Goal: Information Seeking & Learning: Learn about a topic

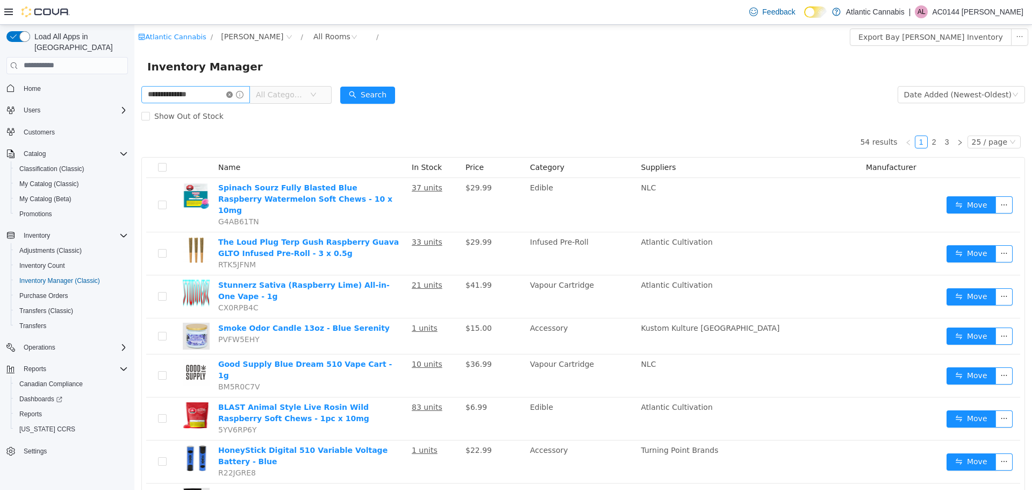
click at [233, 95] on icon "icon: close-circle" at bounding box center [229, 94] width 6 height 6
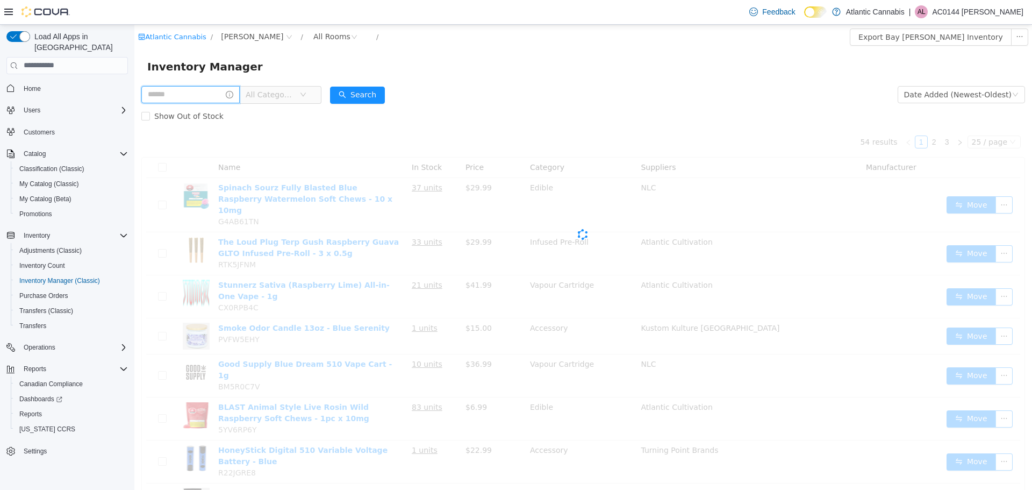
click at [195, 98] on input "text" at bounding box center [190, 93] width 98 height 17
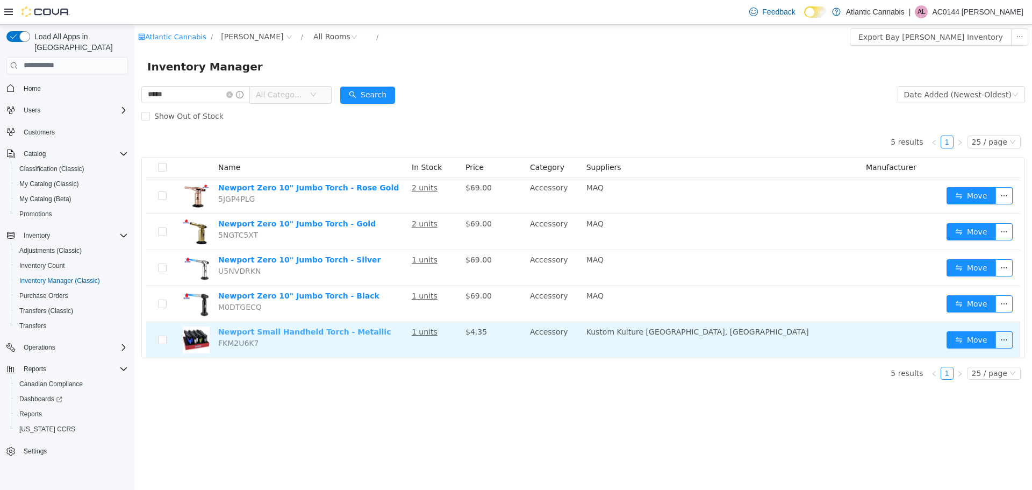
click at [308, 335] on link "Newport Small Handheld Torch - Metallic" at bounding box center [304, 331] width 173 height 9
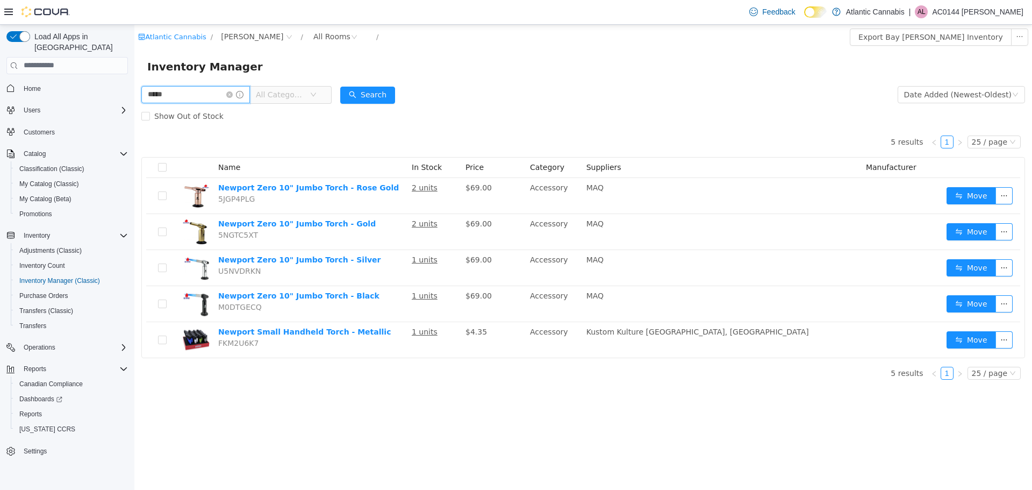
click at [213, 98] on input "*****" at bounding box center [195, 93] width 109 height 17
click at [207, 91] on input "*****" at bounding box center [195, 93] width 109 height 17
type input "******"
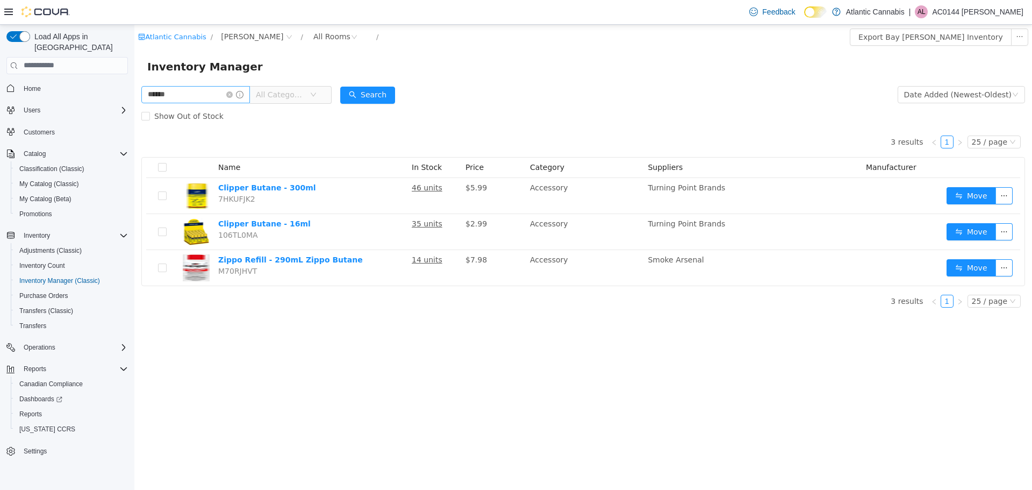
drag, startPoint x: 240, startPoint y: 96, endPoint x: 235, endPoint y: 97, distance: 5.4
click at [233, 96] on icon "icon: close-circle" at bounding box center [229, 94] width 6 height 6
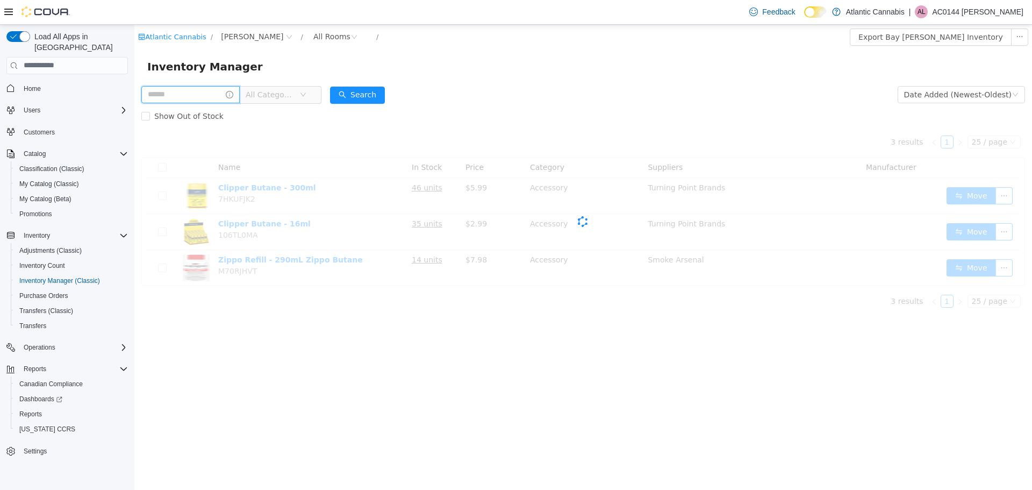
click at [215, 95] on input "text" at bounding box center [190, 93] width 98 height 17
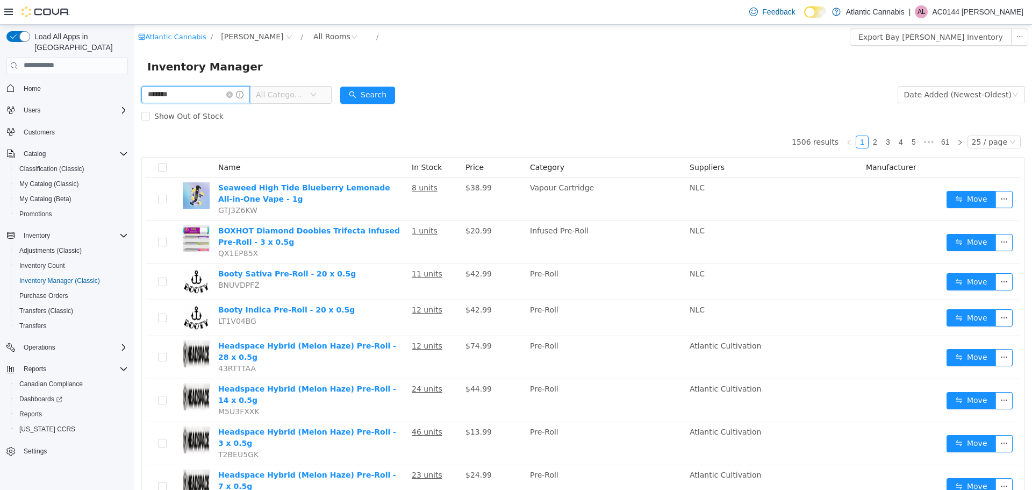
type input "*******"
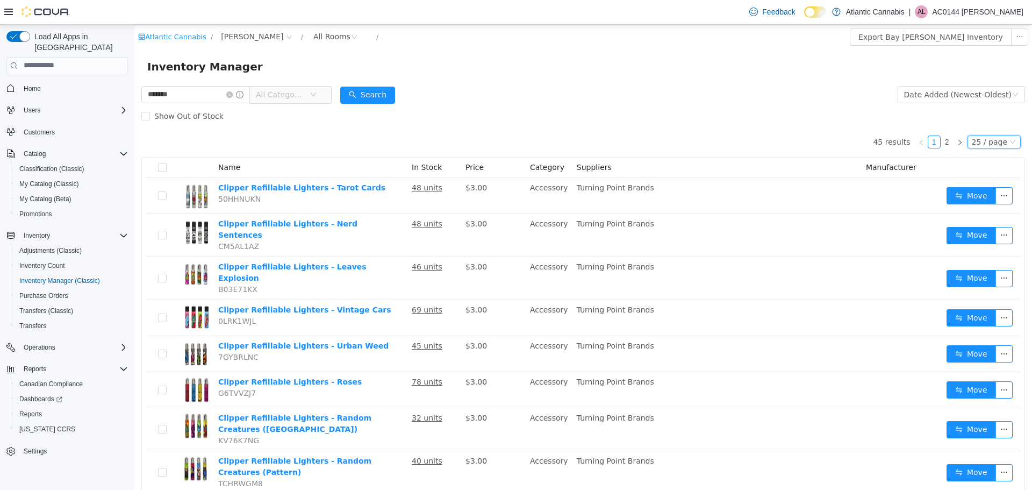
click at [975, 139] on div "25 / page" at bounding box center [989, 141] width 35 height 12
click at [990, 206] on li "50 / page" at bounding box center [989, 210] width 52 height 17
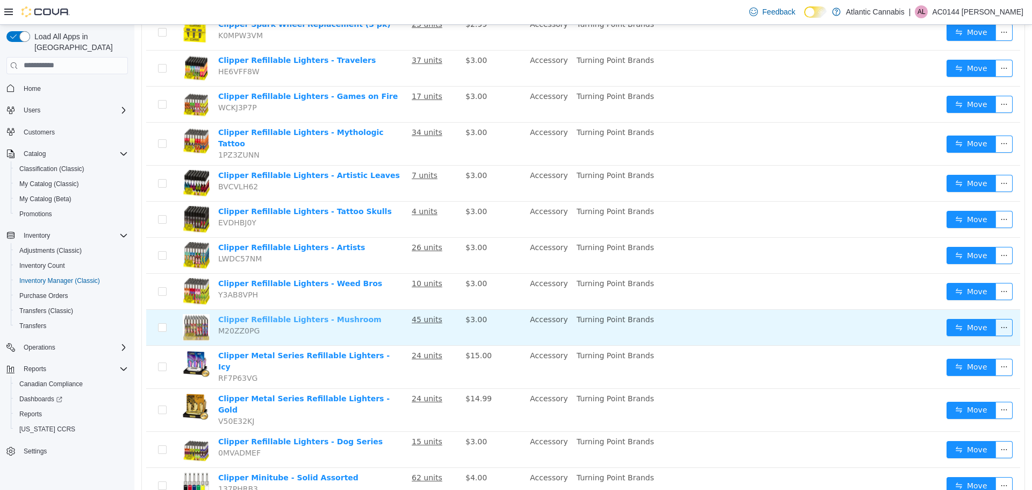
click at [281, 315] on link "Clipper Refillable Lighters - Mushroom" at bounding box center [299, 319] width 163 height 9
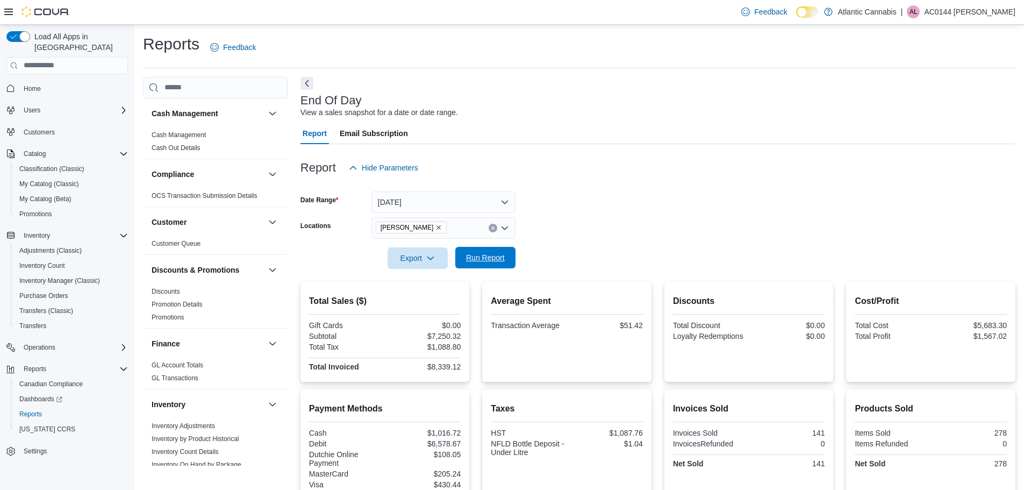
scroll to position [161, 0]
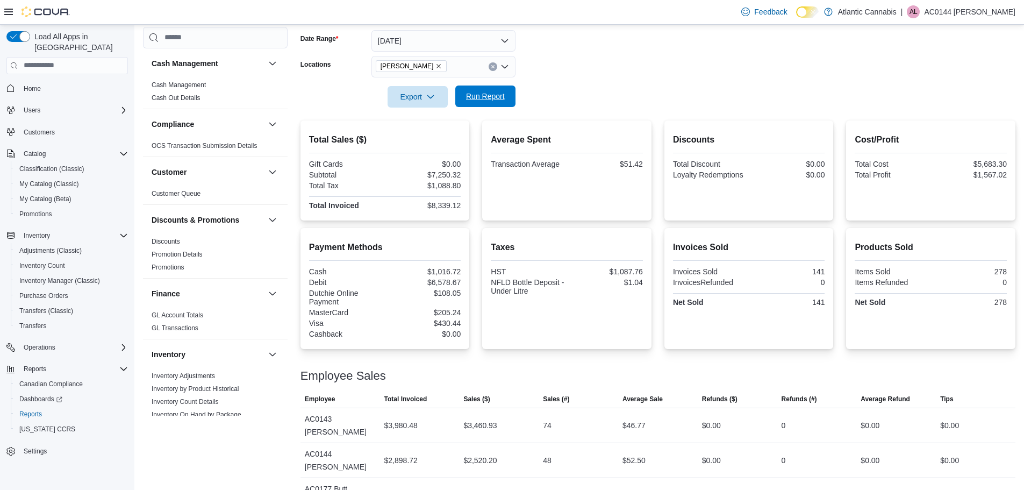
click at [484, 96] on span "Run Report" at bounding box center [485, 96] width 39 height 11
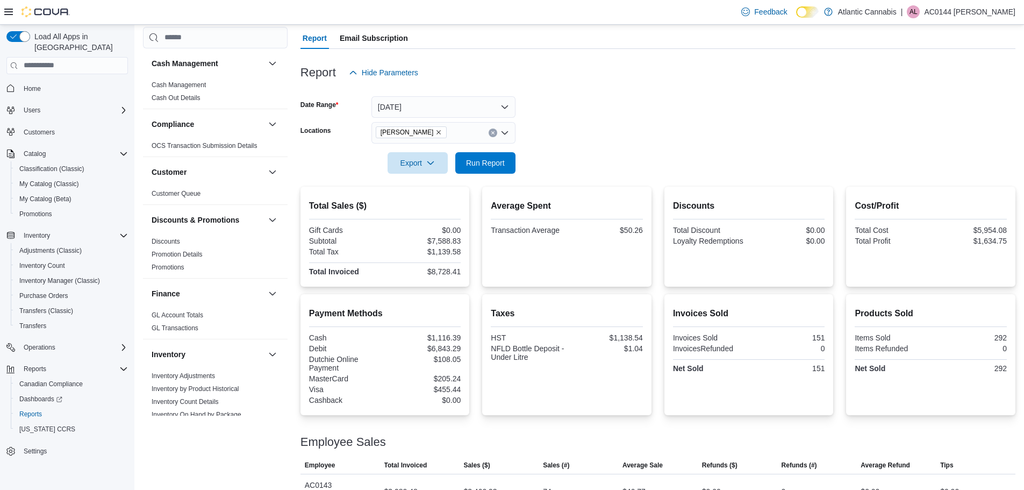
scroll to position [0, 0]
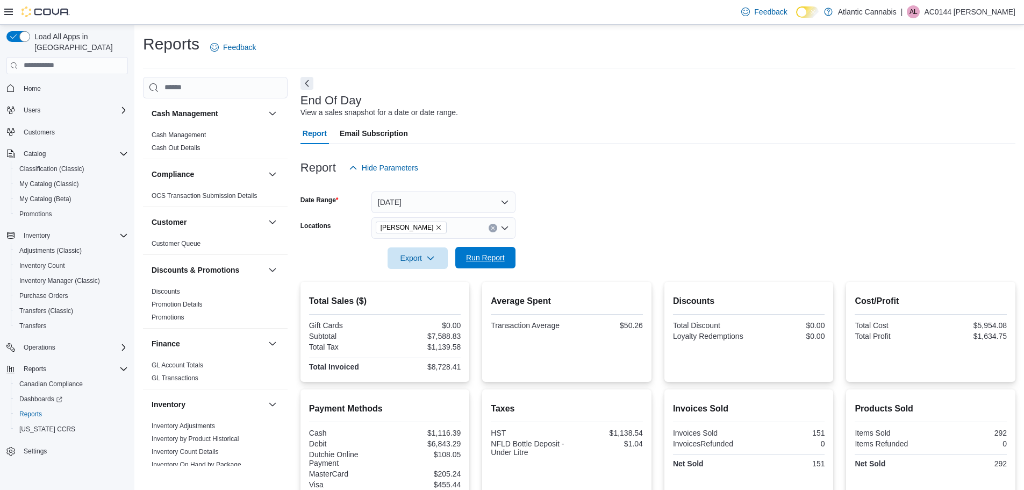
click at [492, 258] on span "Run Report" at bounding box center [485, 257] width 39 height 11
click at [492, 261] on span "Run Report" at bounding box center [485, 257] width 39 height 11
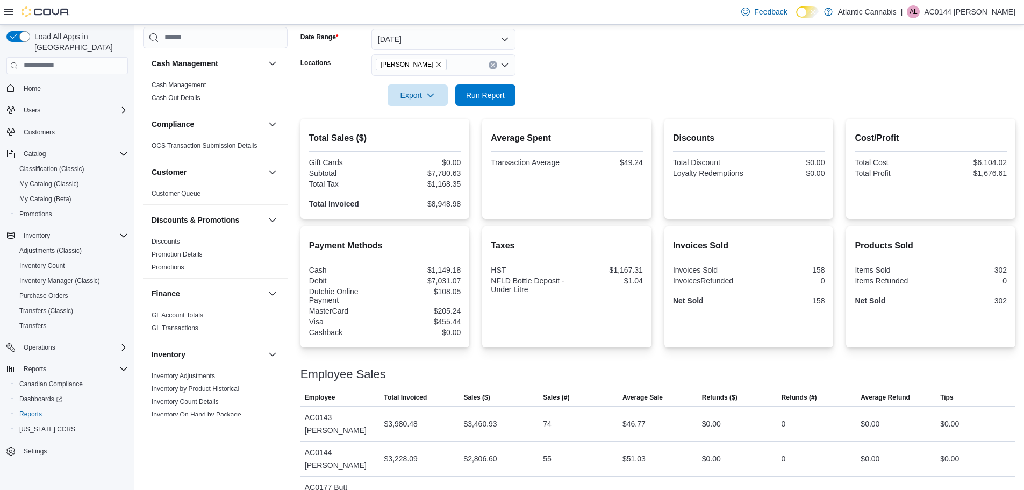
scroll to position [167, 0]
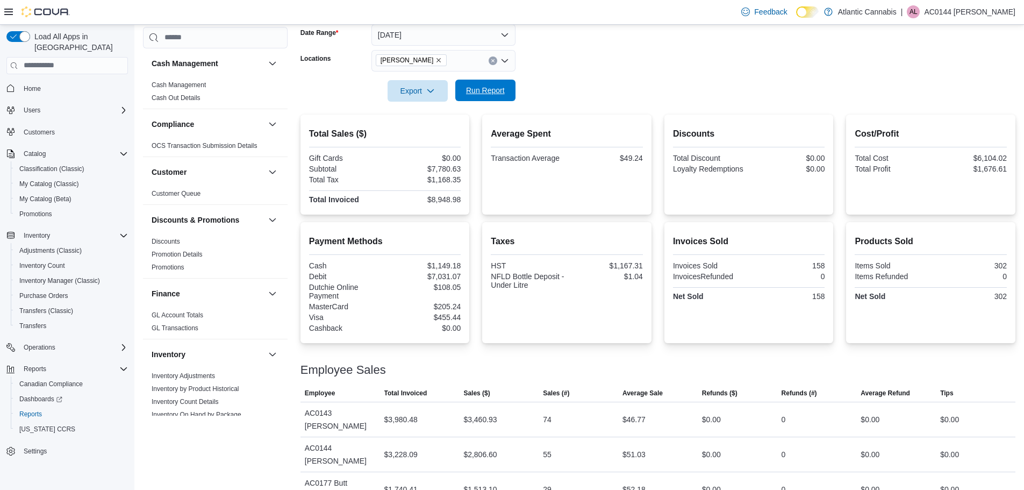
click at [505, 91] on span "Run Report" at bounding box center [485, 91] width 47 height 22
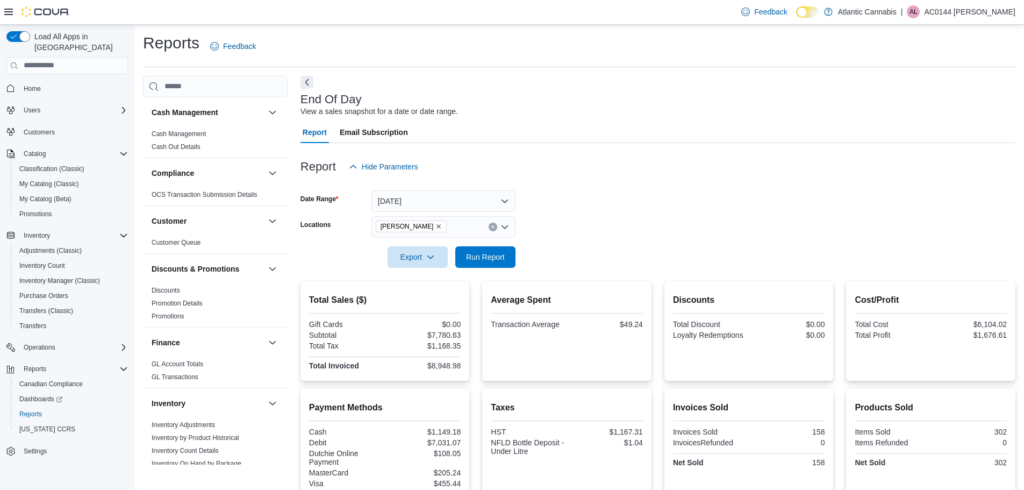
scroll to position [0, 0]
click at [489, 256] on span "Run Report" at bounding box center [485, 257] width 39 height 11
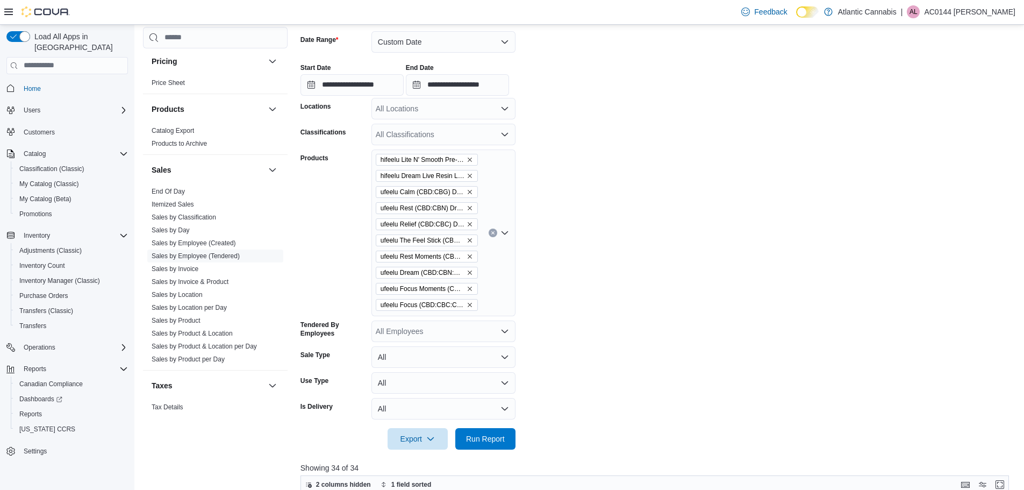
scroll to position [161, 0]
click at [491, 435] on span "Run Report" at bounding box center [485, 437] width 39 height 11
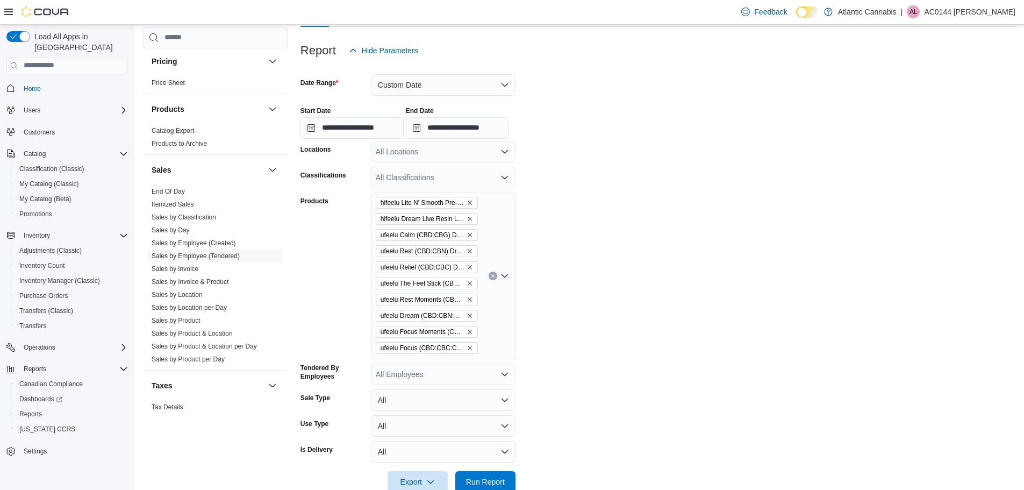
scroll to position [108, 0]
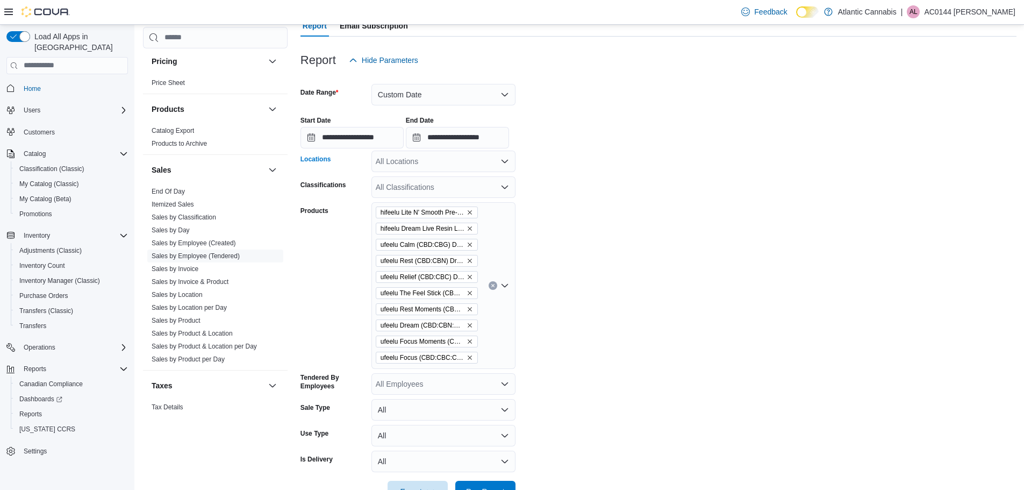
click at [490, 163] on div "All Locations" at bounding box center [443, 162] width 144 height 22
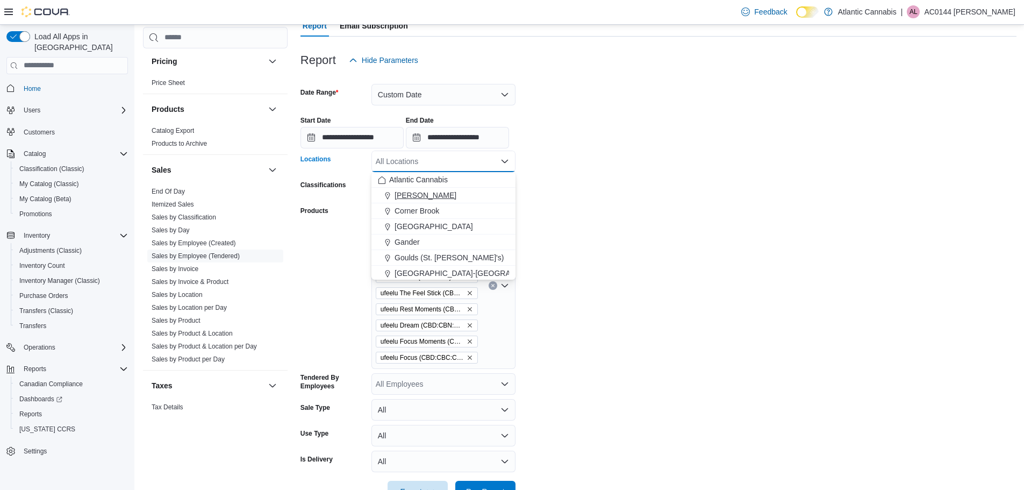
click at [436, 191] on span "Bay Roberts" at bounding box center [426, 195] width 62 height 11
click at [682, 188] on form "**********" at bounding box center [659, 286] width 716 height 431
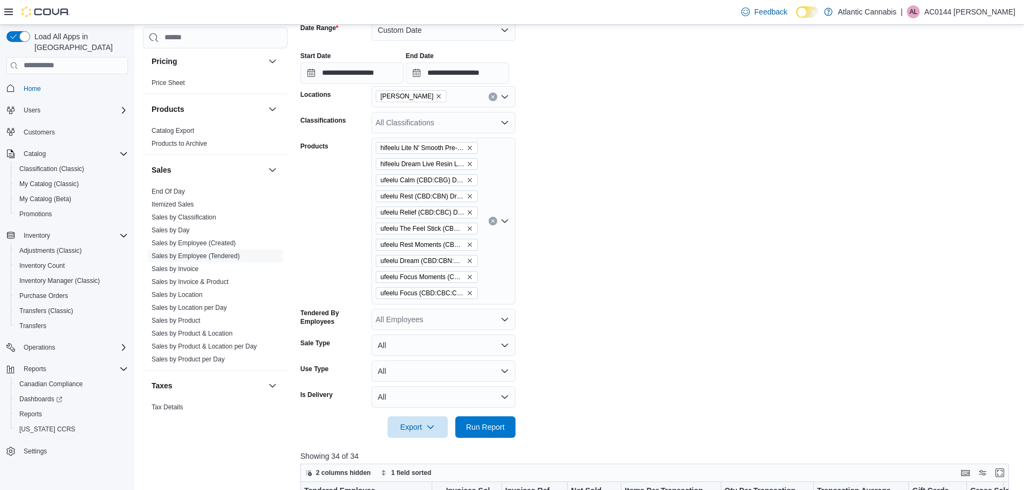
scroll to position [323, 0]
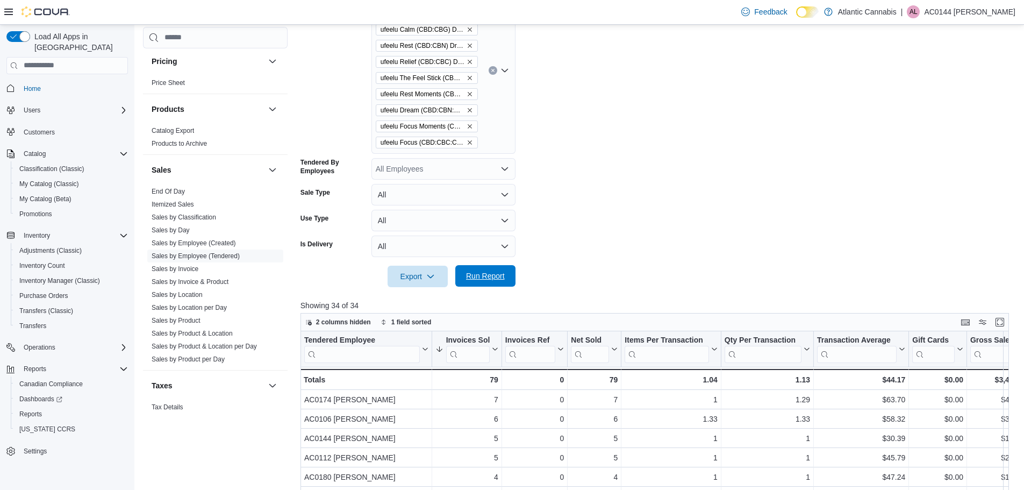
click at [491, 267] on span "Run Report" at bounding box center [485, 276] width 47 height 22
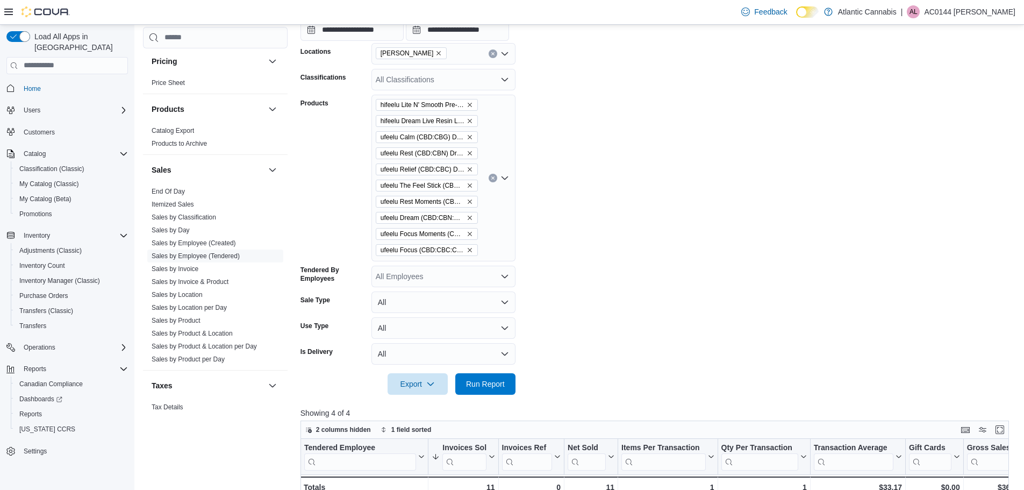
scroll to position [108, 0]
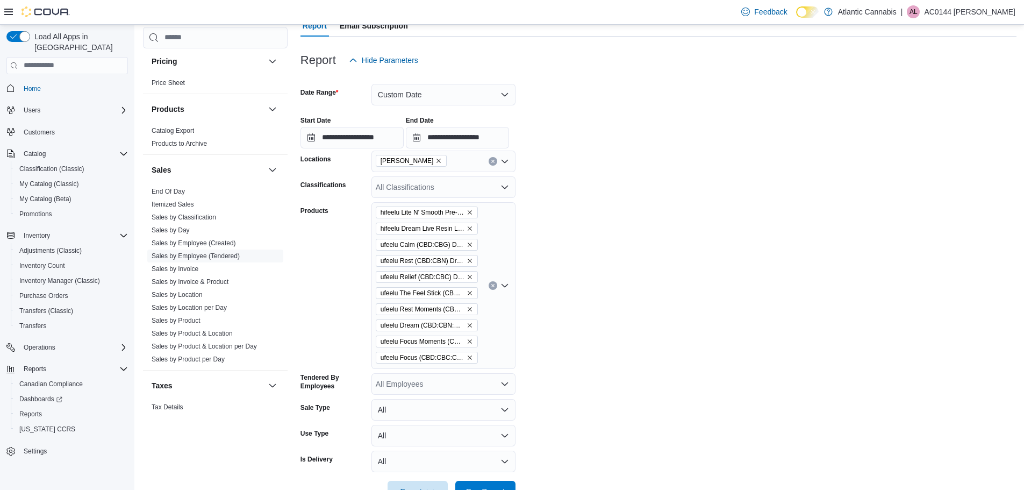
click at [487, 161] on div "Bay Roberts" at bounding box center [443, 162] width 144 height 22
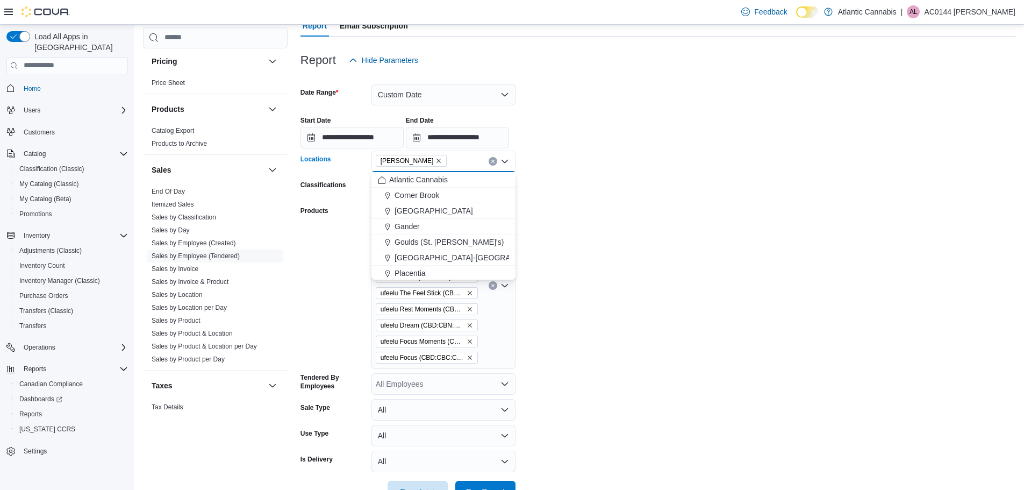
click at [491, 160] on icon "Clear input" at bounding box center [493, 161] width 4 height 4
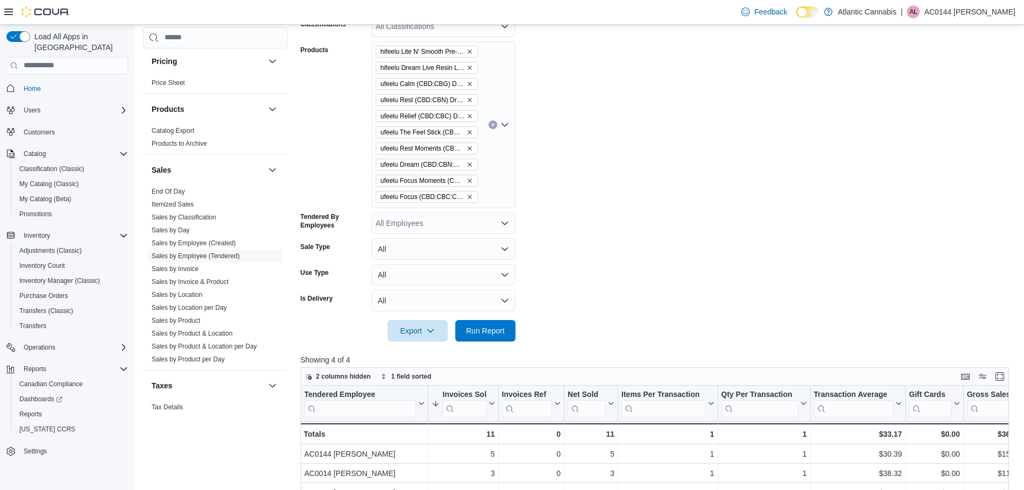
scroll to position [269, 0]
click at [509, 341] on div at bounding box center [659, 347] width 716 height 13
click at [501, 326] on span "Run Report" at bounding box center [485, 329] width 39 height 11
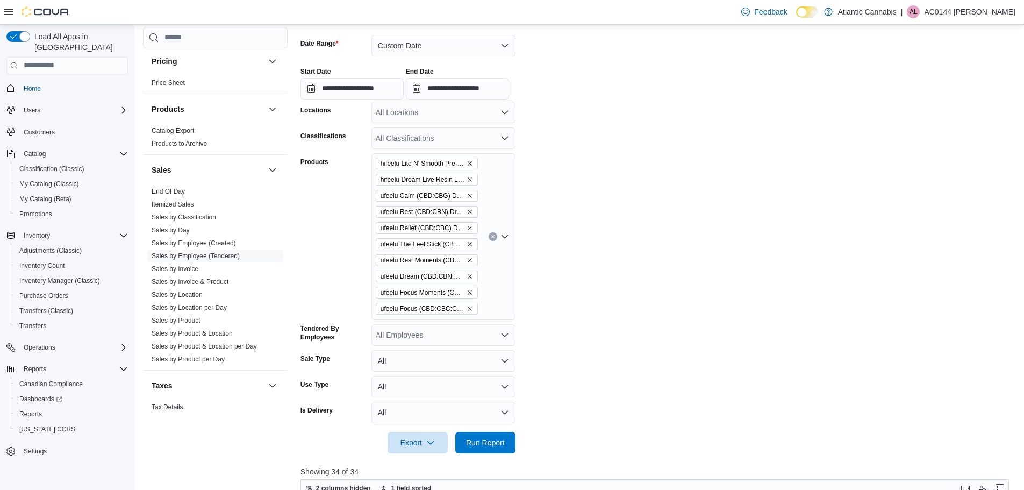
scroll to position [161, 0]
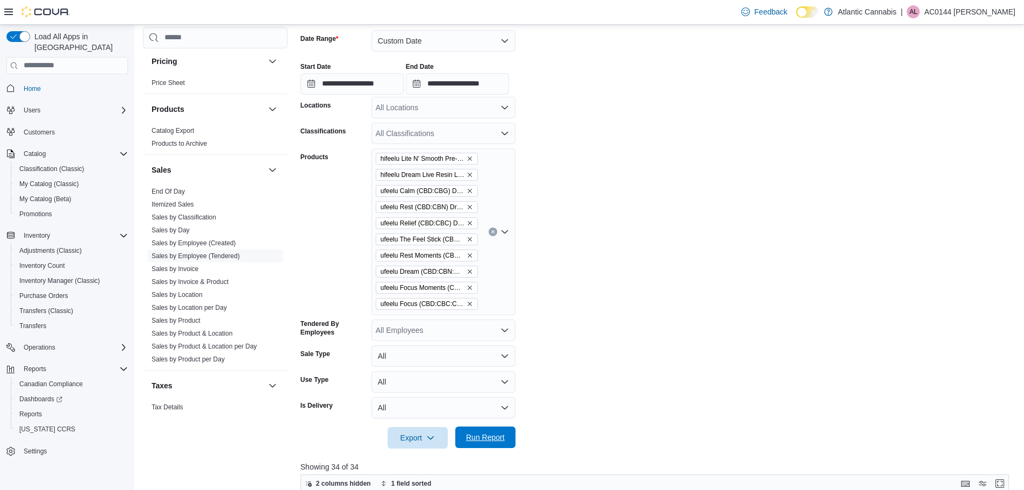
click at [501, 431] on span "Run Report" at bounding box center [485, 437] width 47 height 22
click at [491, 440] on span "Run Report" at bounding box center [485, 437] width 39 height 11
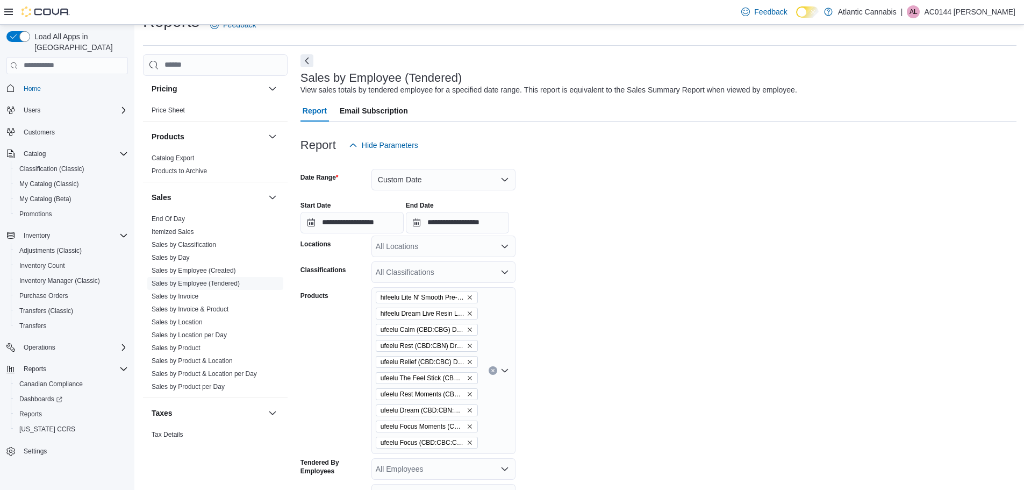
scroll to position [0, 0]
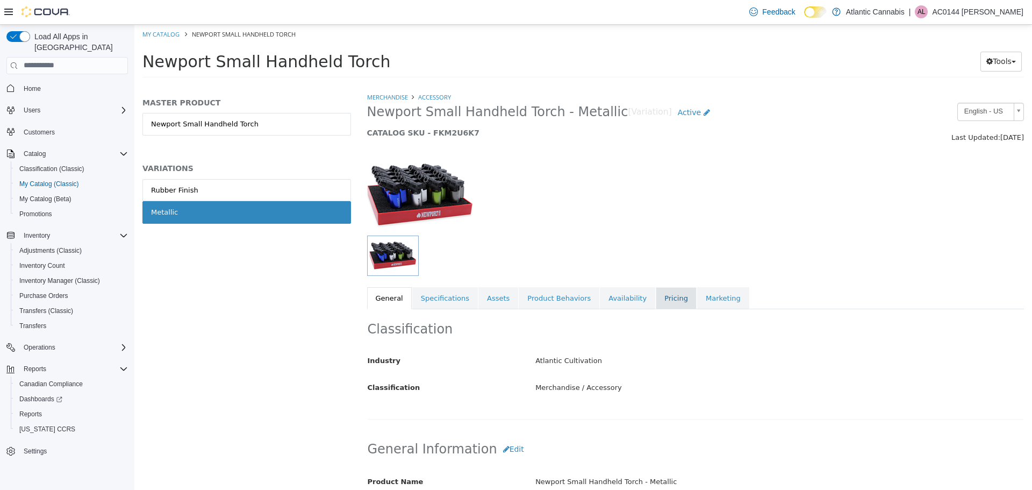
click at [656, 297] on link "Pricing" at bounding box center [676, 298] width 41 height 23
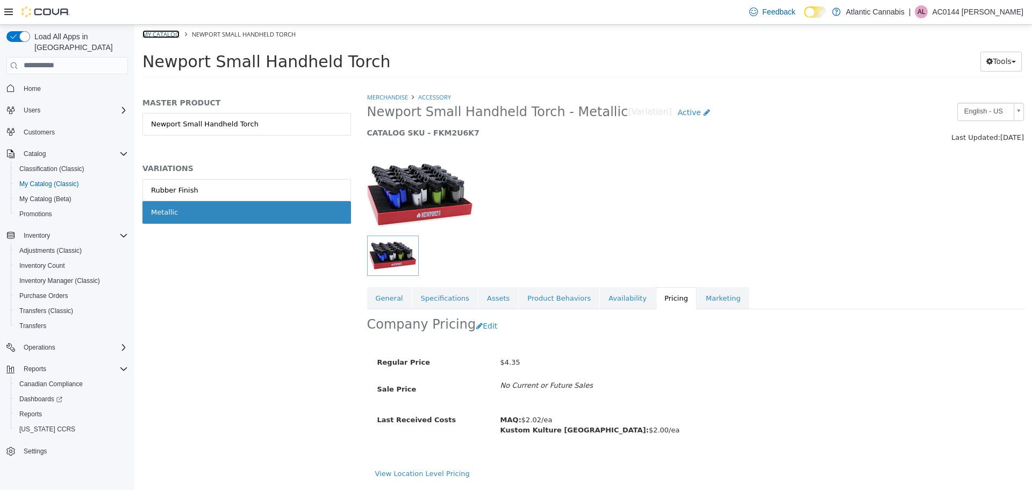
click at [169, 32] on link "My Catalog" at bounding box center [160, 34] width 37 height 8
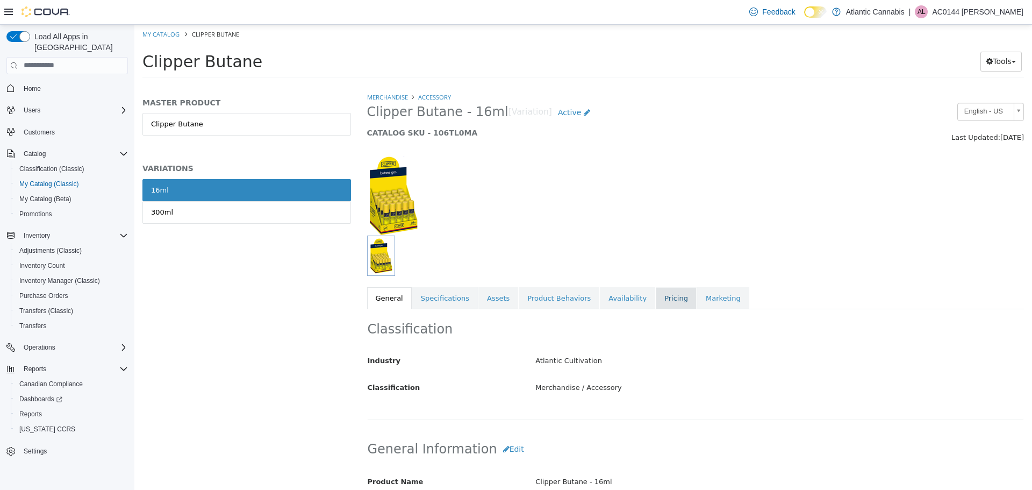
click at [656, 296] on link "Pricing" at bounding box center [676, 298] width 41 height 23
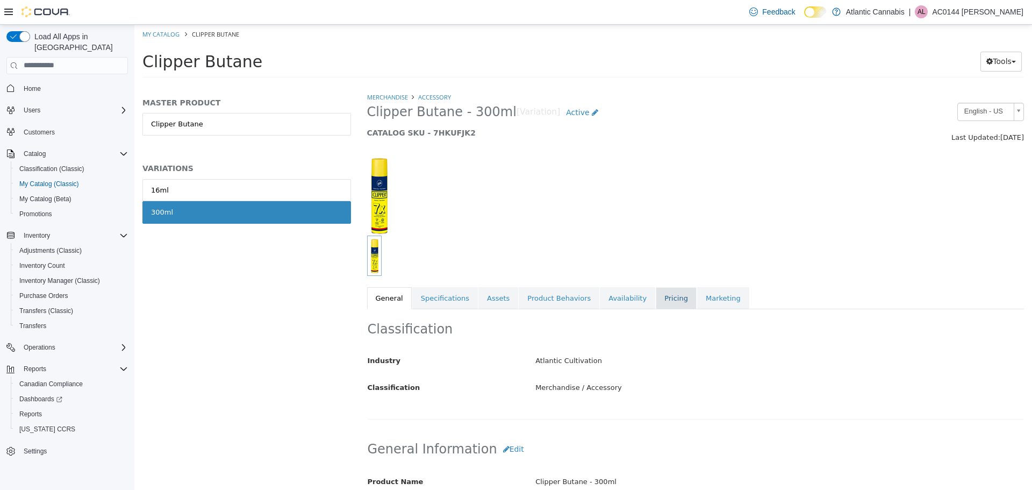
click at [656, 298] on link "Pricing" at bounding box center [676, 298] width 41 height 23
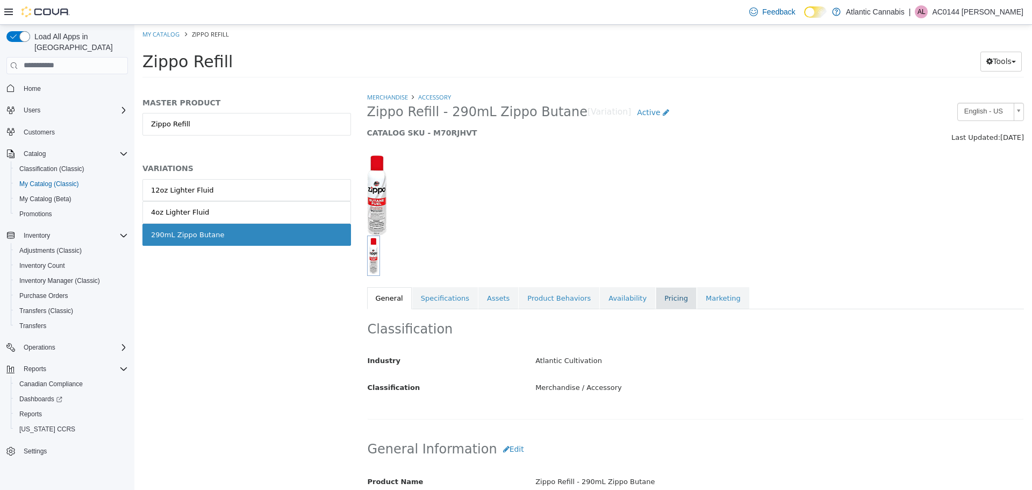
click at [660, 302] on link "Pricing" at bounding box center [676, 298] width 41 height 23
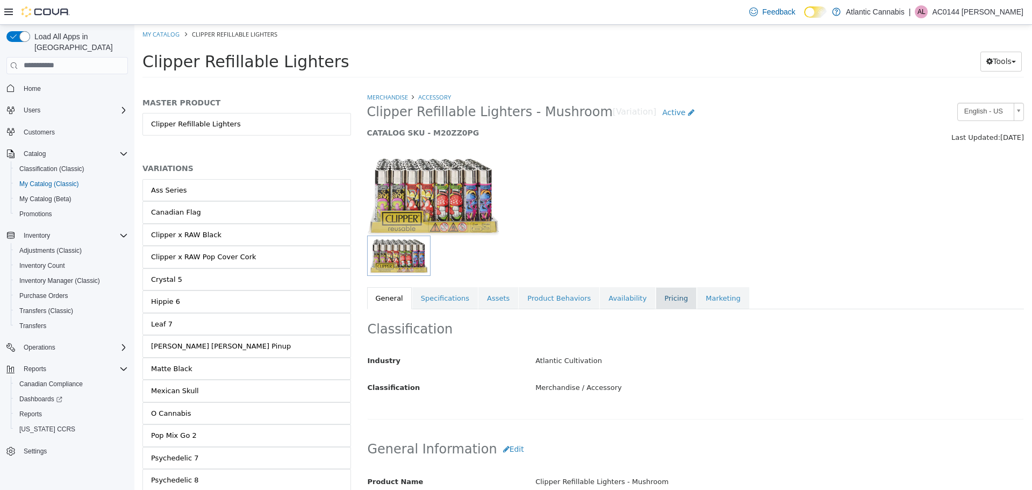
click at [656, 294] on link "Pricing" at bounding box center [676, 298] width 41 height 23
